Goal: Transaction & Acquisition: Purchase product/service

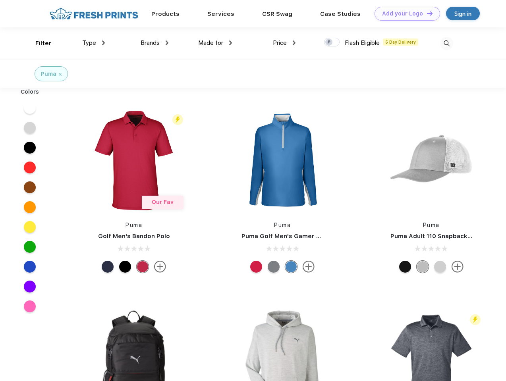
click at [404, 14] on link "Add your Logo Design Tool" at bounding box center [407, 14] width 66 height 14
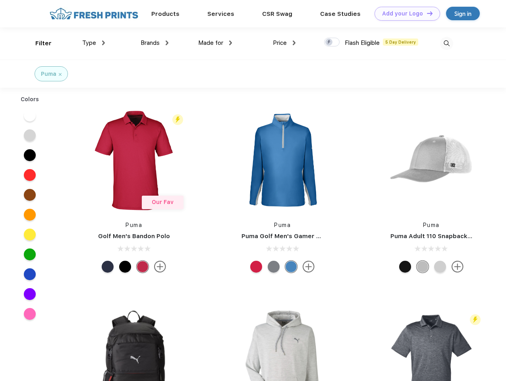
click at [0, 0] on div "Design Tool" at bounding box center [0, 0] width 0 height 0
click at [426, 13] on link "Add your Logo Design Tool" at bounding box center [407, 14] width 66 height 14
click at [38, 43] on div "Filter" at bounding box center [43, 43] width 16 height 9
click at [94, 43] on span "Type" at bounding box center [89, 42] width 14 height 7
click at [154, 43] on span "Brands" at bounding box center [150, 42] width 19 height 7
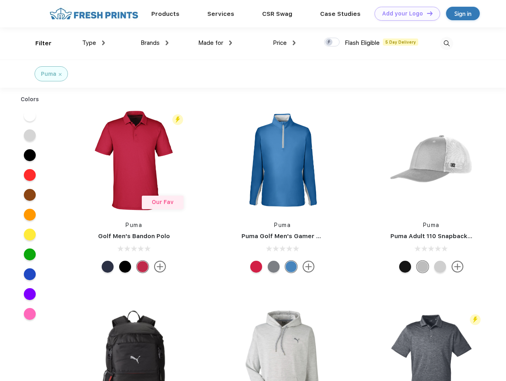
click at [215, 43] on span "Made for" at bounding box center [210, 42] width 25 height 7
click at [284, 43] on span "Price" at bounding box center [280, 42] width 14 height 7
click at [332, 42] on div at bounding box center [331, 42] width 15 height 9
click at [329, 42] on input "checkbox" at bounding box center [326, 39] width 5 height 5
click at [446, 43] on img at bounding box center [446, 43] width 13 height 13
